Goal: Task Accomplishment & Management: Use online tool/utility

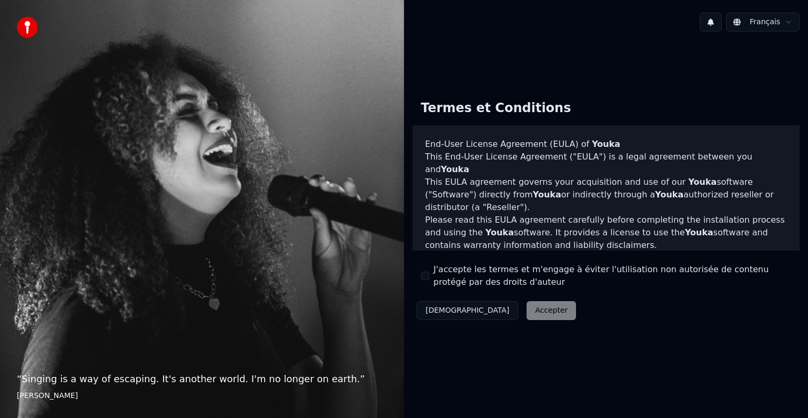
click at [432, 278] on div "J'accepte les termes et m'engage à éviter l'utilisation non autorisée de conten…" at bounding box center [606, 275] width 370 height 25
click at [427, 273] on button "J'accepte les termes et m'engage à éviter l'utilisation non autorisée de conten…" at bounding box center [425, 275] width 8 height 8
click at [526, 316] on button "Accepter" at bounding box center [550, 310] width 49 height 19
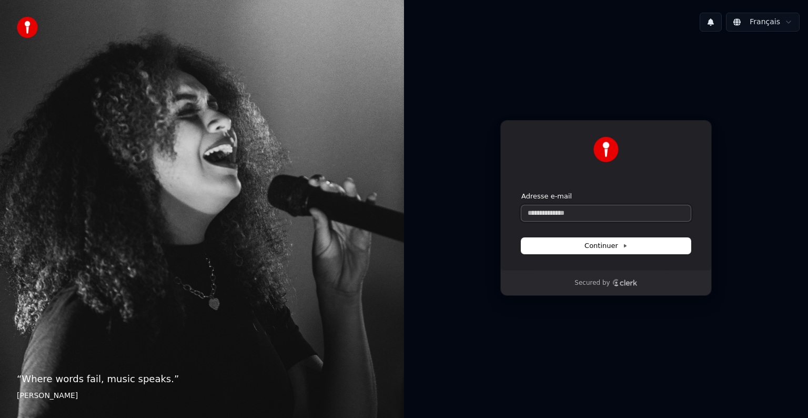
click at [557, 211] on input "Adresse e-mail" at bounding box center [605, 213] width 169 height 16
click at [614, 245] on span "Continuer" at bounding box center [605, 245] width 43 height 9
type input "**********"
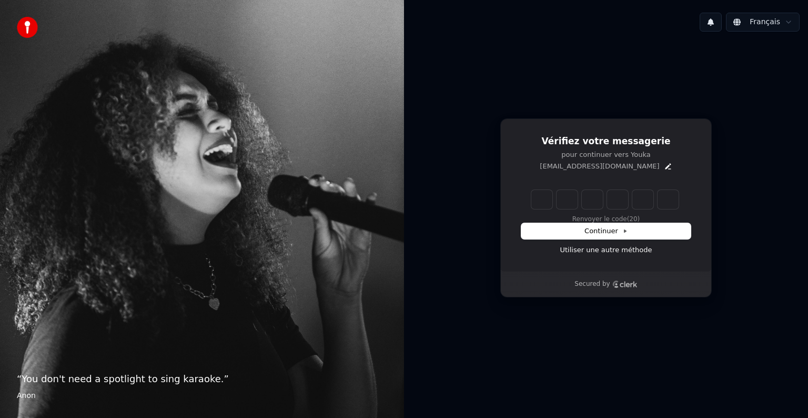
type input "*"
type input "**"
type input "*"
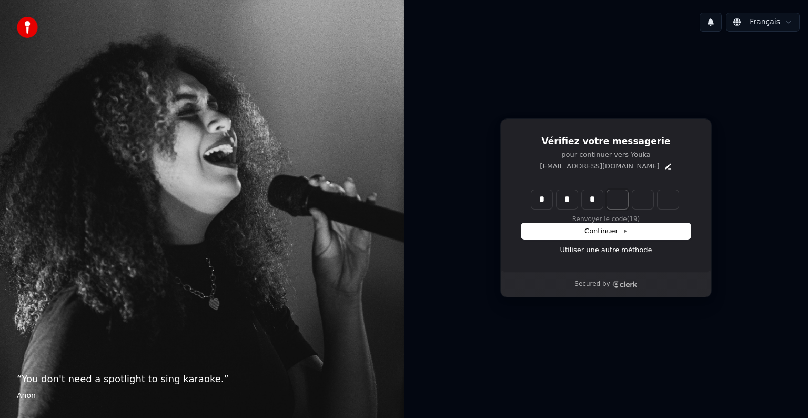
type input "***"
type input "*"
type input "****"
type input "*"
type input "******"
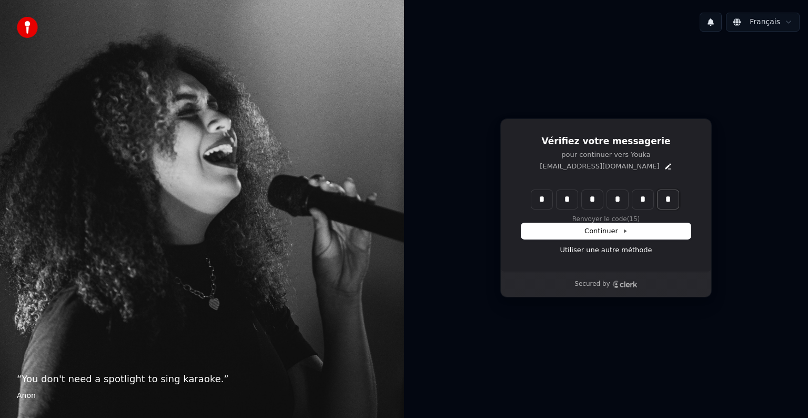
type input "*"
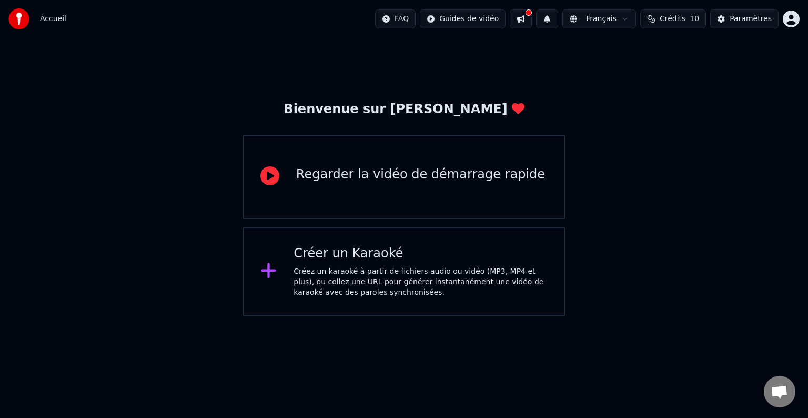
click at [532, 21] on button at bounding box center [521, 18] width 22 height 19
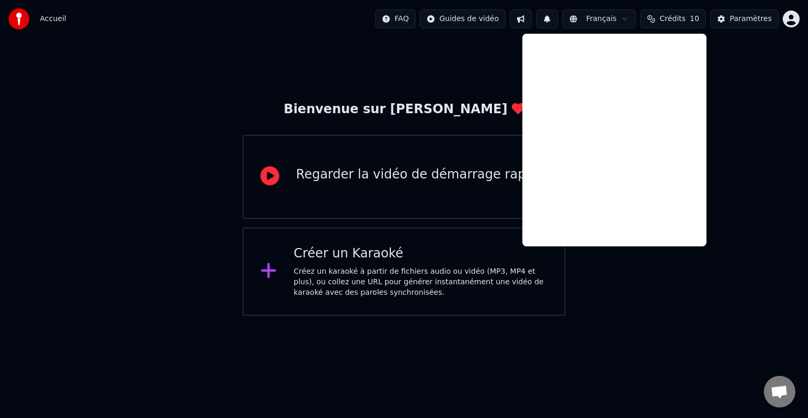
click at [532, 21] on button at bounding box center [521, 18] width 22 height 19
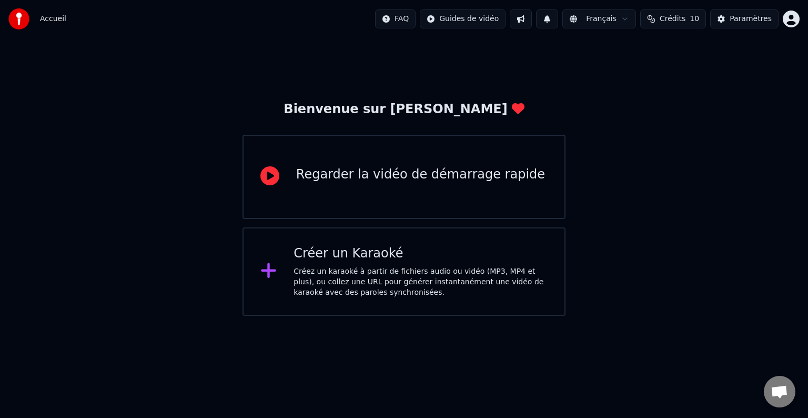
click at [26, 19] on img at bounding box center [18, 18] width 21 height 21
click at [791, 17] on html "Accueil FAQ Guides de vidéo Français Crédits 10 Paramètres Bienvenue sur Youka …" at bounding box center [404, 157] width 808 height 315
click at [624, 63] on html "Accueil FAQ Guides de vidéo Français Crédits 10 Paramètres Bienvenue sur Youka …" at bounding box center [404, 157] width 808 height 315
click at [395, 259] on div "Créer un Karaoké" at bounding box center [420, 253] width 254 height 17
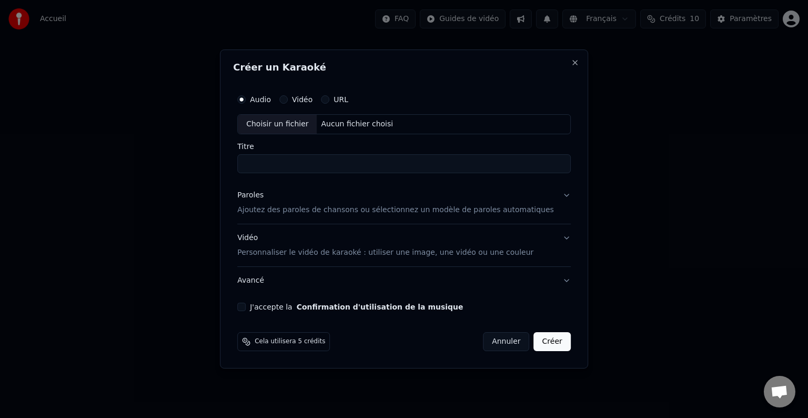
click at [311, 100] on label "Vidéo" at bounding box center [302, 99] width 21 height 7
click at [288, 100] on button "Vidéo" at bounding box center [283, 99] width 8 height 8
click at [271, 99] on label "Audio" at bounding box center [260, 99] width 21 height 7
click at [246, 99] on button "Audio" at bounding box center [241, 99] width 8 height 8
click at [307, 123] on div "Choisir un fichier" at bounding box center [277, 124] width 79 height 19
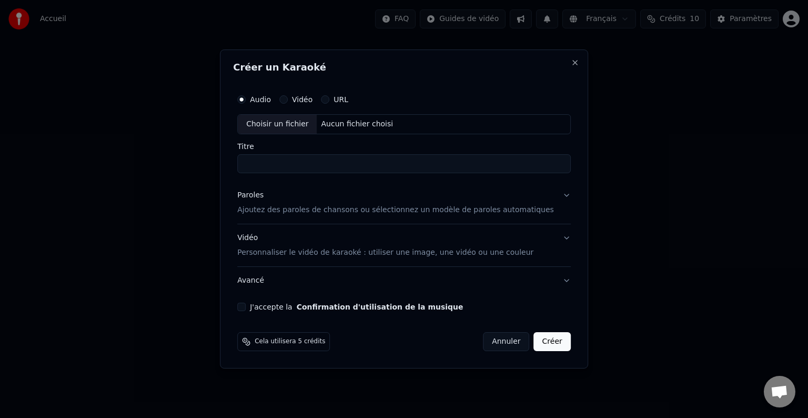
click at [312, 100] on label "Vidéo" at bounding box center [302, 99] width 21 height 7
click at [288, 100] on button "Vidéo" at bounding box center [283, 99] width 8 height 8
click at [302, 126] on div "Choisir un fichier" at bounding box center [277, 124] width 79 height 19
click at [571, 64] on button "Close" at bounding box center [575, 62] width 8 height 8
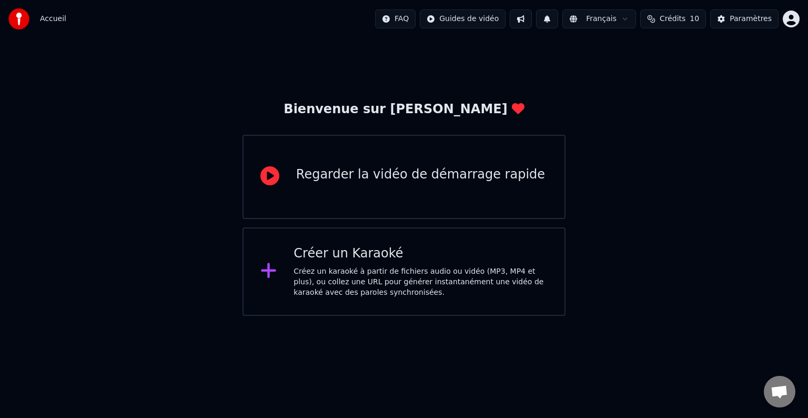
click at [446, 166] on div "Regarder la vidéo de démarrage rapide" at bounding box center [420, 174] width 249 height 17
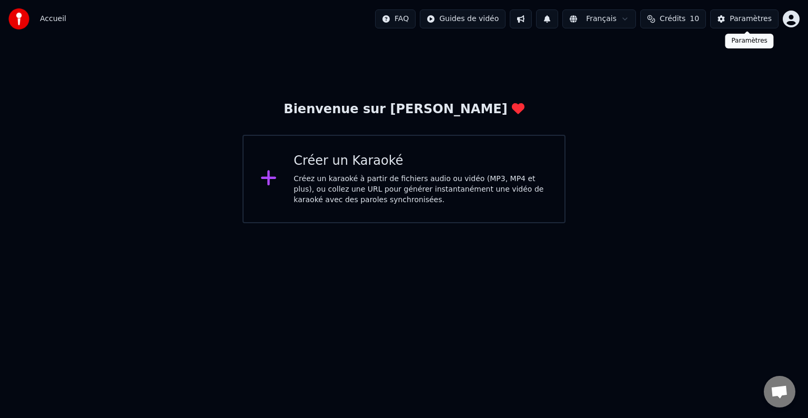
click at [746, 19] on div "Paramètres" at bounding box center [750, 19] width 42 height 11
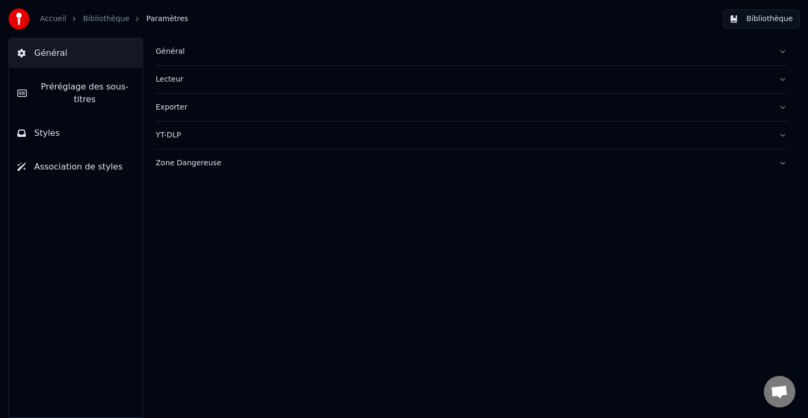
click at [85, 21] on link "Bibliothèque" at bounding box center [106, 19] width 46 height 11
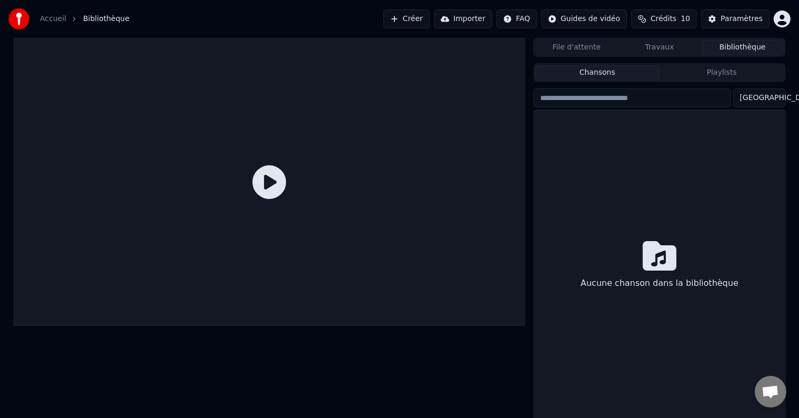
click at [472, 19] on button "Importer" at bounding box center [463, 18] width 58 height 19
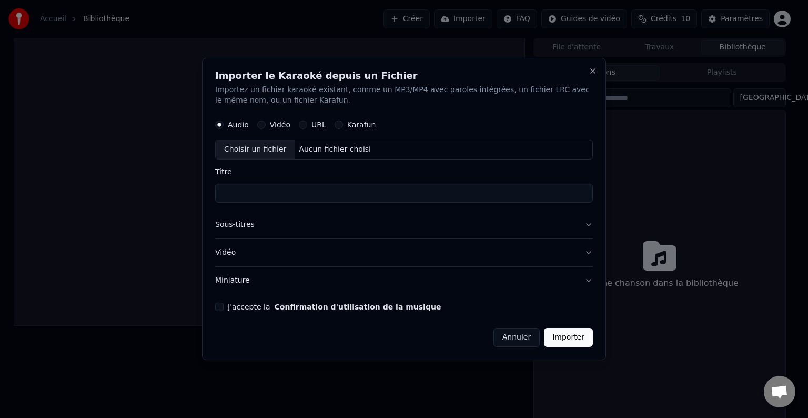
click at [335, 126] on button "Karafun" at bounding box center [338, 124] width 8 height 8
click at [259, 147] on div "Choisir un fichier" at bounding box center [255, 149] width 79 height 19
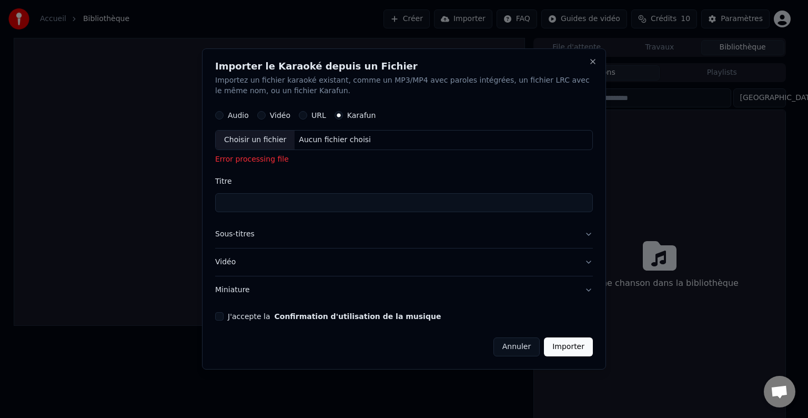
click at [261, 141] on div "Choisir un fichier" at bounding box center [255, 139] width 79 height 19
click at [587, 63] on h2 "Importer le Karaoké depuis un Fichier" at bounding box center [404, 66] width 378 height 9
